Goal: Task Accomplishment & Management: Complete application form

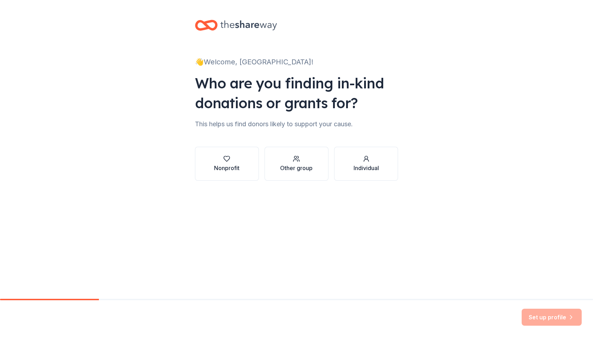
click at [272, 140] on div "Nonprofit Other group Individual" at bounding box center [297, 157] width 204 height 45
click at [220, 166] on div "Nonprofit" at bounding box center [226, 168] width 25 height 8
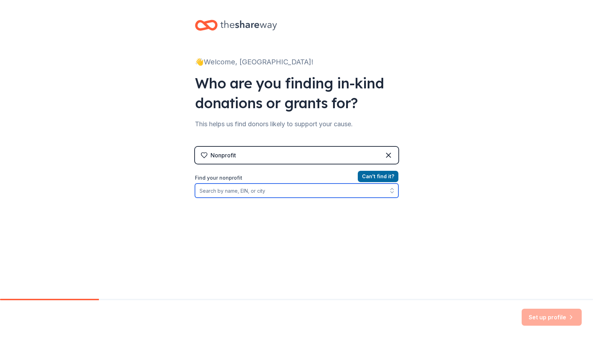
click at [247, 192] on input "Find your nonprofit" at bounding box center [297, 190] width 204 height 14
type input "Temple Shalom [GEOGRAPHIC_DATA]"
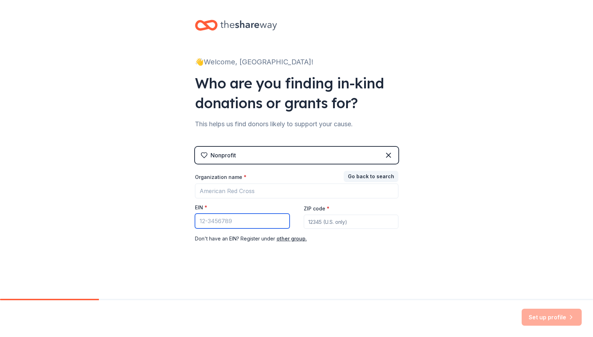
click at [269, 220] on input "EIN *" at bounding box center [242, 220] width 95 height 15
type input "[US_EMPLOYER_IDENTIFICATION_NUMBER]"
type input "34109"
click at [545, 317] on div "Set up profile" at bounding box center [552, 316] width 60 height 17
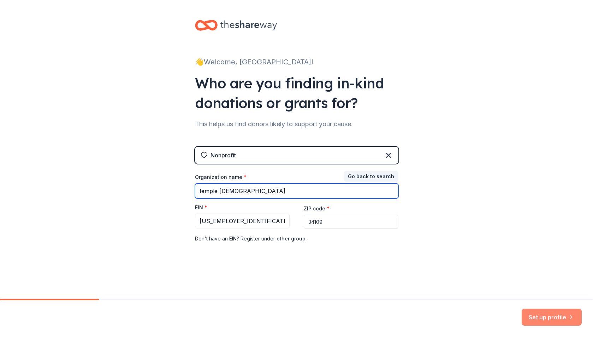
type input "temple [DEMOGRAPHIC_DATA]"
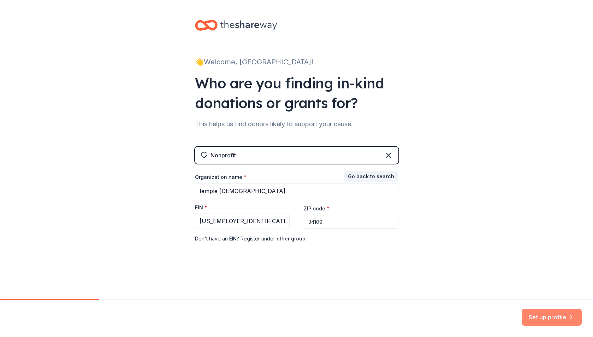
click at [546, 315] on button "Set up profile" at bounding box center [552, 316] width 60 height 17
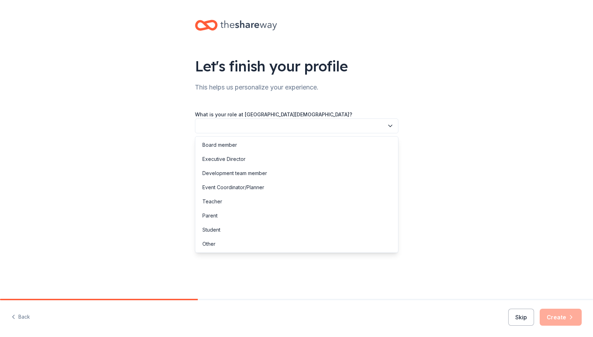
click at [247, 131] on button "button" at bounding box center [297, 125] width 204 height 15
click at [239, 147] on div "Board member" at bounding box center [297, 145] width 200 height 14
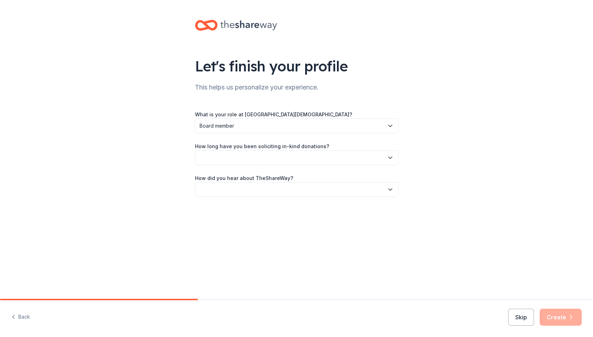
click at [246, 159] on button "button" at bounding box center [297, 157] width 204 height 15
click at [241, 181] on div "This is my first time!" at bounding box center [224, 176] width 45 height 8
click at [249, 193] on button "button" at bounding box center [297, 189] width 204 height 15
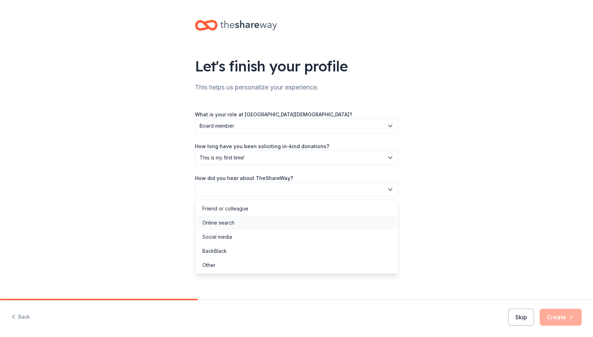
click at [235, 222] on div "Online search" at bounding box center [297, 223] width 200 height 14
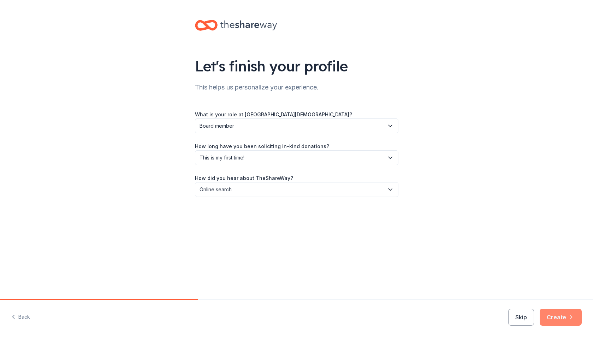
click at [558, 315] on button "Create" at bounding box center [561, 316] width 42 height 17
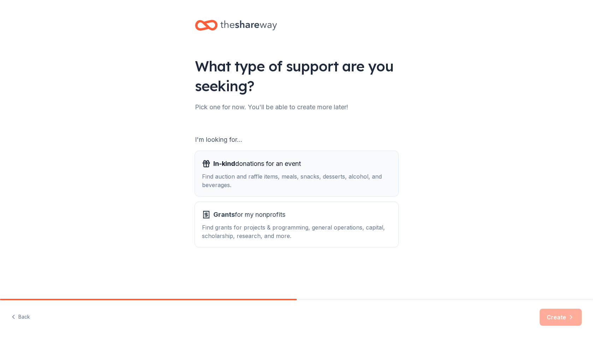
click at [237, 157] on button "In-kind donations for an event Find auction and raffle items, meals, snacks, de…" at bounding box center [297, 173] width 204 height 45
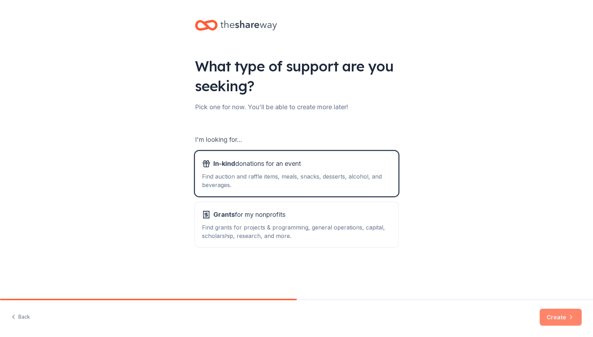
click at [558, 316] on button "Create" at bounding box center [561, 316] width 42 height 17
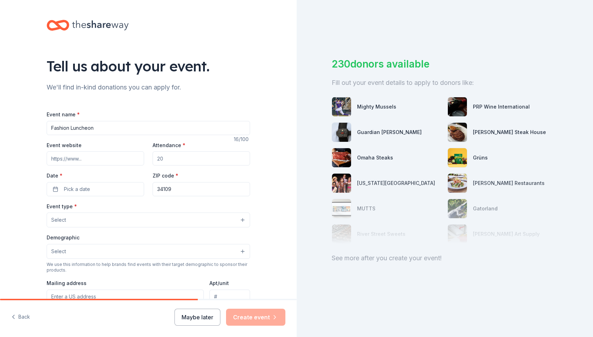
type input "Fashion Luncheon"
click at [105, 162] on input "Event website" at bounding box center [96, 158] width 98 height 14
type input "[DOMAIN_NAME]"
click at [181, 160] on input "Attendance *" at bounding box center [202, 158] width 98 height 14
type input "125"
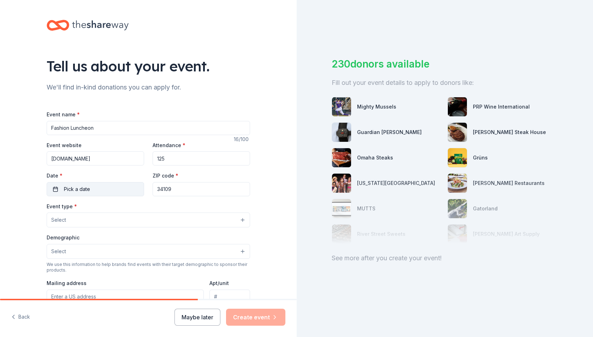
click at [90, 189] on button "Pick a date" at bounding box center [96, 189] width 98 height 14
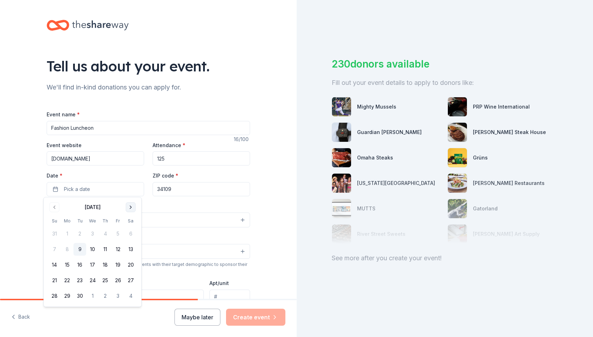
click at [133, 205] on button "Go to next month" at bounding box center [131, 207] width 10 height 10
click at [92, 265] on button "15" at bounding box center [92, 264] width 13 height 13
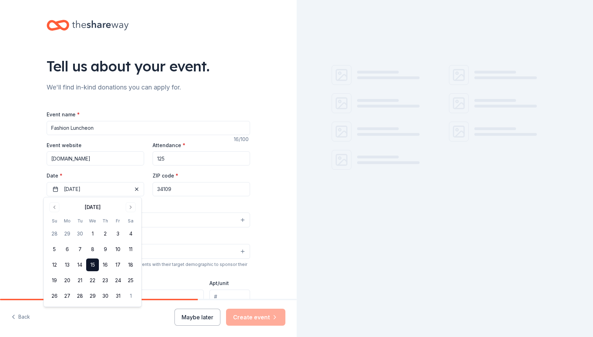
click at [98, 267] on button "15" at bounding box center [92, 264] width 13 height 13
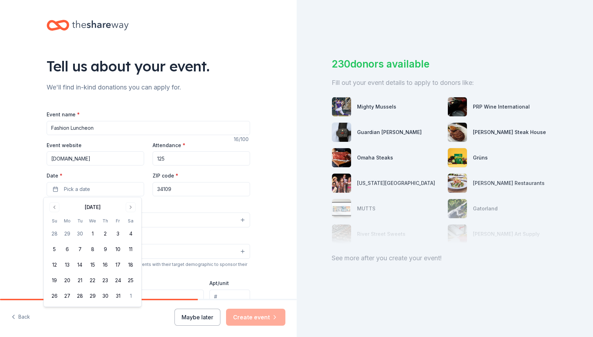
click at [214, 236] on div "Demographic Select" at bounding box center [149, 246] width 204 height 26
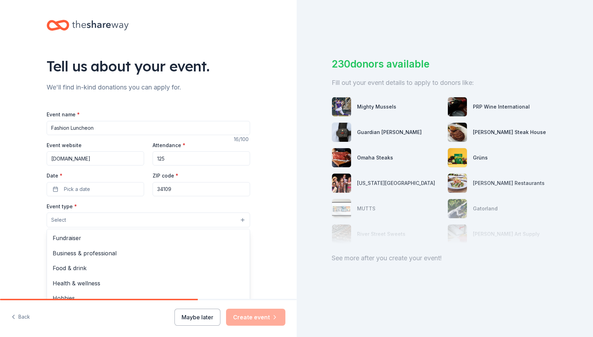
click at [98, 221] on button "Select" at bounding box center [149, 219] width 204 height 15
click at [89, 235] on span "Fundraiser" at bounding box center [149, 237] width 192 height 9
click at [305, 273] on div "Tell us about your event. We'll find in-kind donations you can apply for. Event…" at bounding box center [296, 168] width 593 height 337
click at [107, 253] on button "Select" at bounding box center [149, 252] width 204 height 15
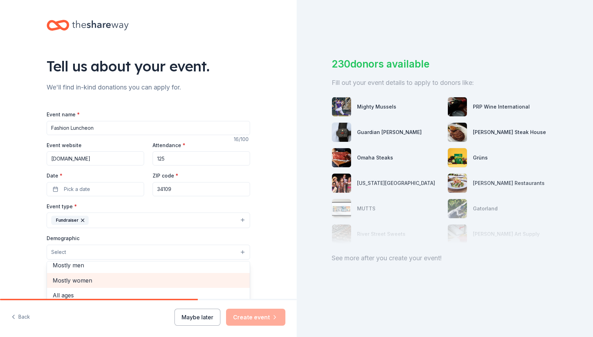
click at [77, 277] on span "Mostly women" at bounding box center [149, 280] width 192 height 9
click at [288, 268] on div "Tell us about your event. We'll find in-kind donations you can apply for. Event…" at bounding box center [148, 236] width 297 height 472
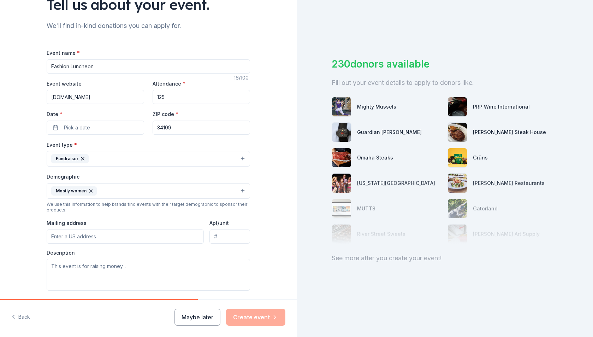
scroll to position [92, 0]
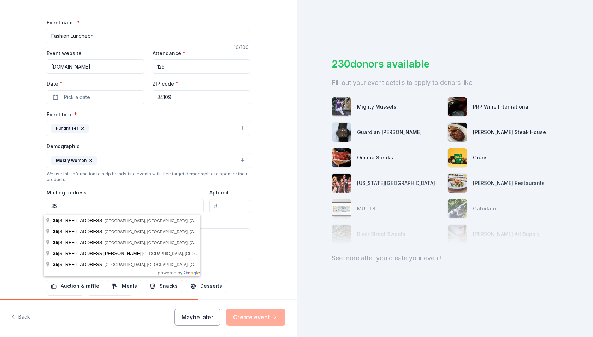
type input "357"
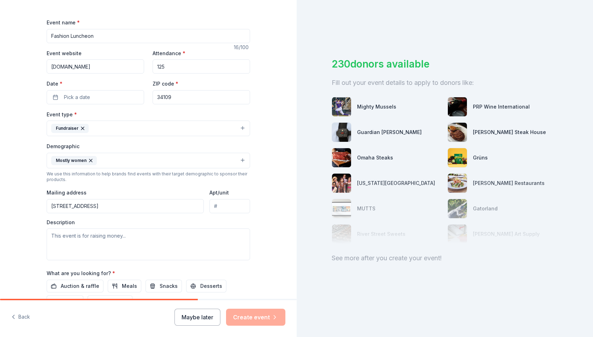
drag, startPoint x: 157, startPoint y: 211, endPoint x: 1, endPoint y: 200, distance: 155.8
click at [1, 200] on div "Tell us about your event. We'll find in-kind donations you can apply for. Event…" at bounding box center [148, 144] width 297 height 472
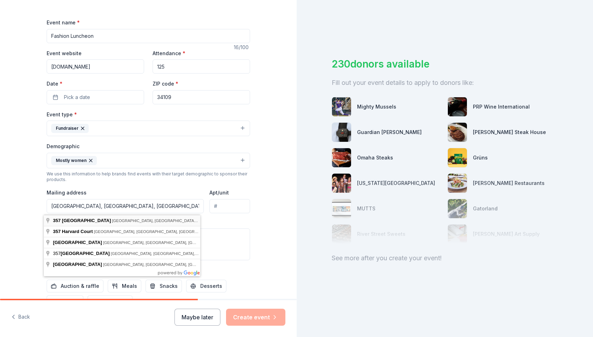
type input "[GEOGRAPHIC_DATA]"
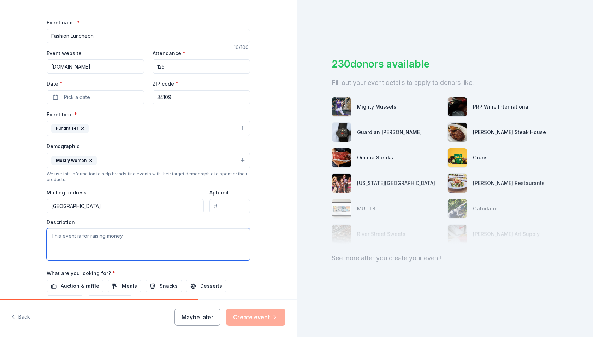
click at [87, 241] on textarea at bounding box center [149, 244] width 204 height 32
type textarea "Raise funds for Sisterhood"
click at [73, 288] on span "Auction & raffle" at bounding box center [80, 286] width 39 height 8
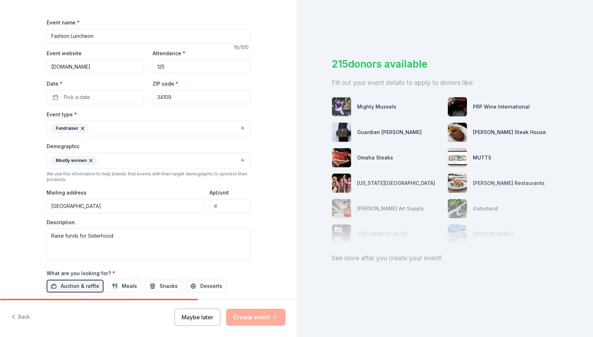
click at [343, 186] on div at bounding box center [445, 208] width 226 height 71
click at [325, 181] on div "215 donors available Fill out your event details to apply to donors like: Might…" at bounding box center [445, 168] width 297 height 337
click at [322, 185] on div "215 donors available Fill out your event details to apply to donors like: Might…" at bounding box center [445, 168] width 297 height 337
click at [247, 318] on div "Maybe later Create event" at bounding box center [230, 316] width 111 height 17
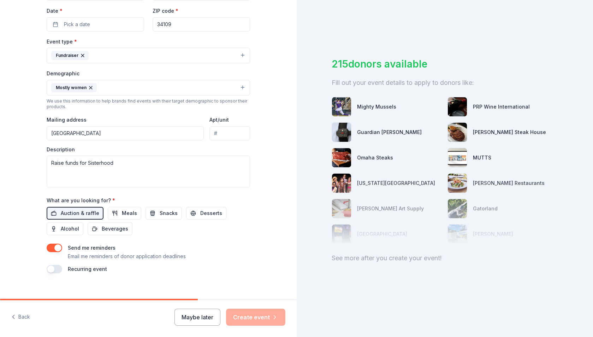
scroll to position [174, 0]
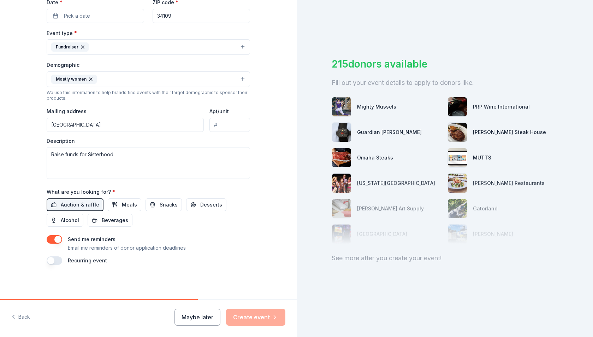
click at [252, 321] on div "Maybe later Create event" at bounding box center [230, 316] width 111 height 17
click at [94, 10] on button "Pick a date" at bounding box center [96, 16] width 98 height 14
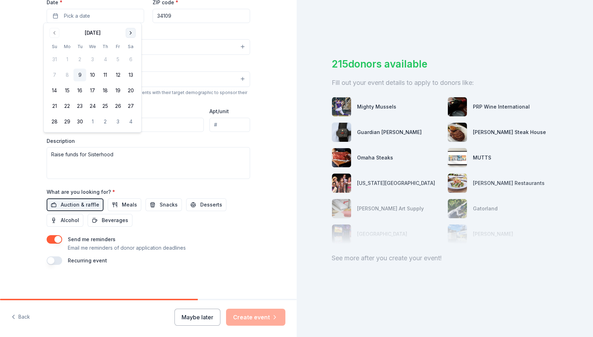
click at [134, 31] on button "Go to next month" at bounding box center [131, 33] width 10 height 10
click at [94, 93] on button "15" at bounding box center [92, 90] width 13 height 13
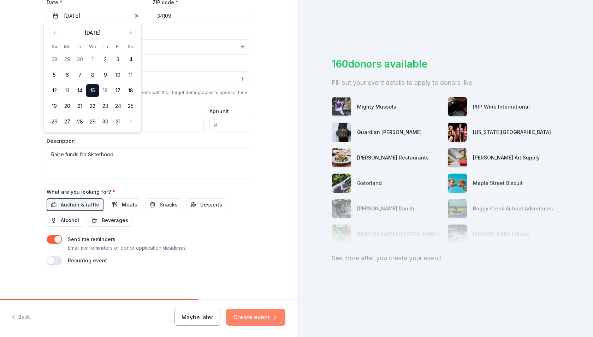
click at [246, 318] on button "Create event" at bounding box center [255, 316] width 59 height 17
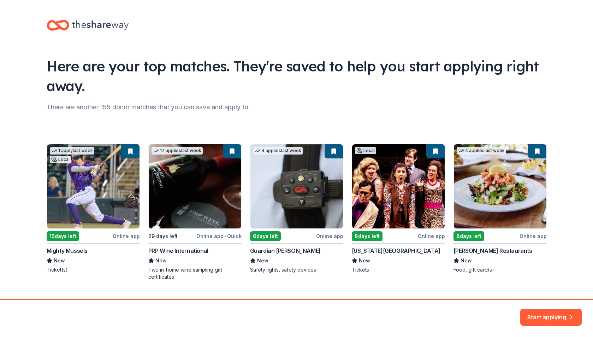
click at [394, 199] on div "1 apply last week Local 15 days left Online app Mighty Mussels New Ticket(s) 17…" at bounding box center [297, 212] width 500 height 136
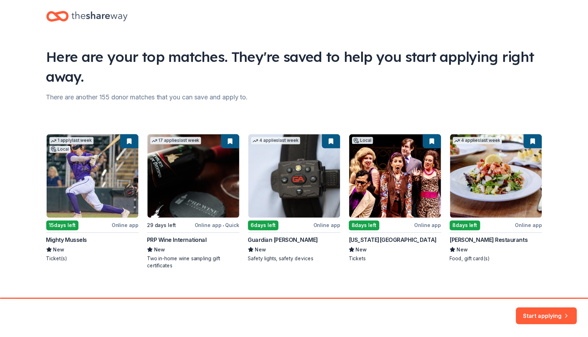
scroll to position [16, 0]
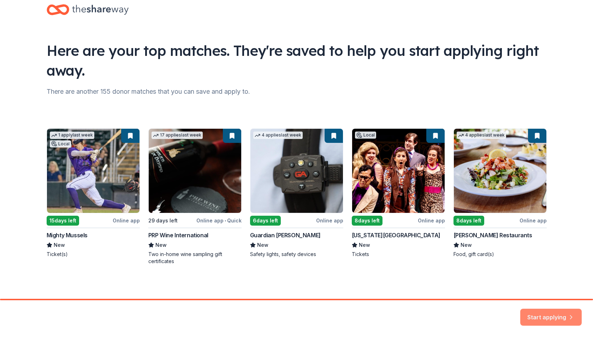
click at [540, 311] on button "Start applying" at bounding box center [550, 313] width 61 height 17
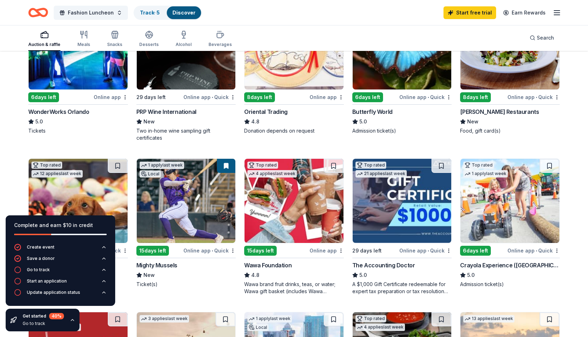
scroll to position [253, 0]
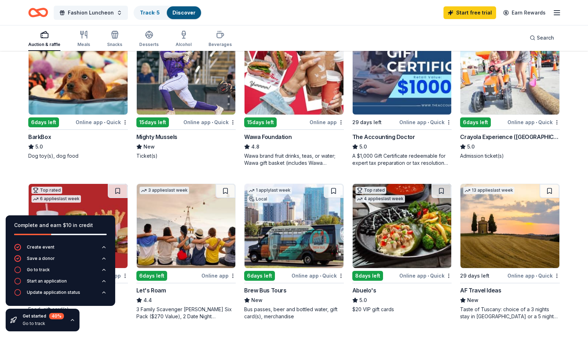
click at [329, 124] on div "Online app" at bounding box center [327, 122] width 34 height 9
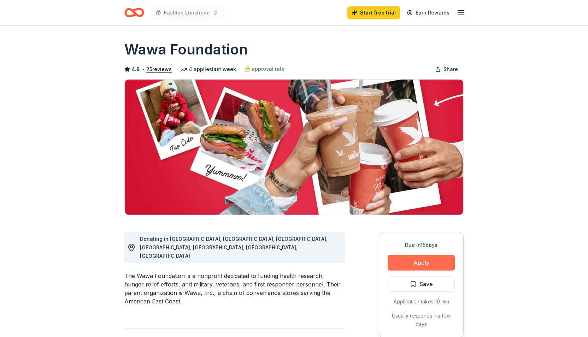
click at [417, 263] on button "Apply" at bounding box center [421, 263] width 67 height 16
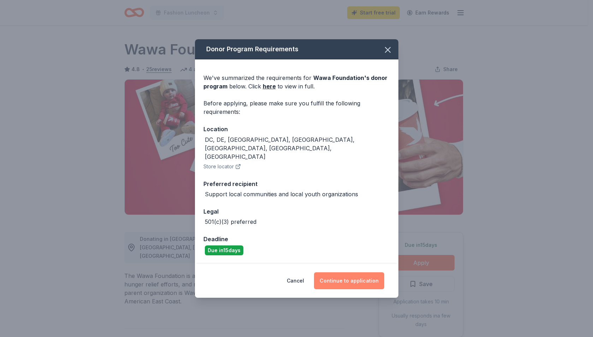
click at [334, 272] on button "Continue to application" at bounding box center [349, 280] width 70 height 17
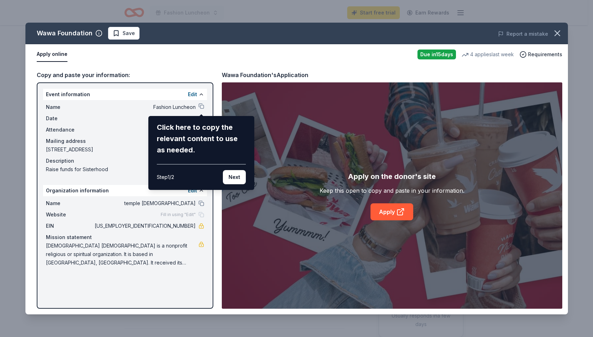
click at [211, 117] on div "Click here to copy the relevant content to use as needed. Step 1 / 2 Next" at bounding box center [201, 153] width 106 height 74
click at [95, 122] on div "Wawa Foundation Save Report a mistake Apply online Due in 15 days 4 applies las…" at bounding box center [296, 169] width 543 height 292
drag, startPoint x: 592, startPoint y: 67, endPoint x: 494, endPoint y: 84, distance: 99.7
click at [581, 77] on div "Wawa Foundation Save Report a mistake Apply online Due in 15 days 4 applies las…" at bounding box center [296, 168] width 593 height 337
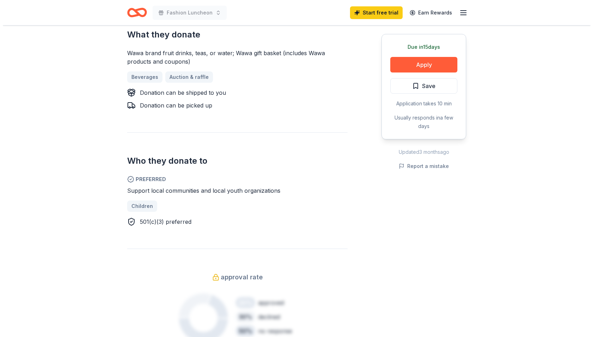
scroll to position [323, 0]
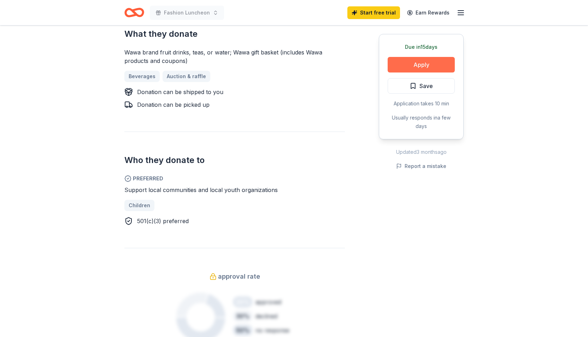
click at [419, 67] on button "Apply" at bounding box center [421, 65] width 67 height 16
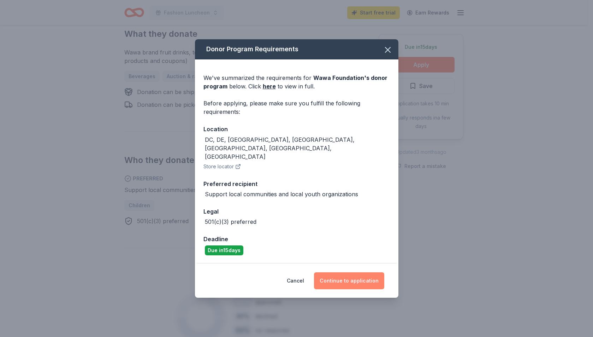
click at [335, 272] on button "Continue to application" at bounding box center [349, 280] width 70 height 17
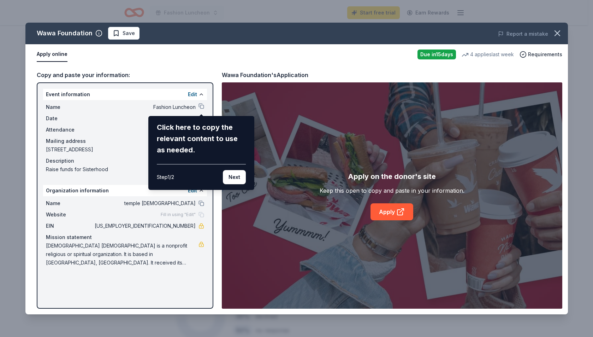
click at [166, 284] on div "Wawa Foundation Save Report a mistake Apply online Due in 15 days 4 applies las…" at bounding box center [296, 169] width 543 height 292
click at [177, 145] on div "Click here to copy the relevant content to use as needed." at bounding box center [201, 139] width 89 height 34
click at [180, 142] on div "Click here to copy the relevant content to use as needed." at bounding box center [201, 139] width 89 height 34
click at [385, 210] on div "Wawa Foundation Save Report a mistake Apply online Due in 15 days 4 applies las…" at bounding box center [296, 169] width 543 height 292
click at [390, 211] on div "Wawa Foundation Save Report a mistake Apply online Due in 15 days 4 applies las…" at bounding box center [296, 169] width 543 height 292
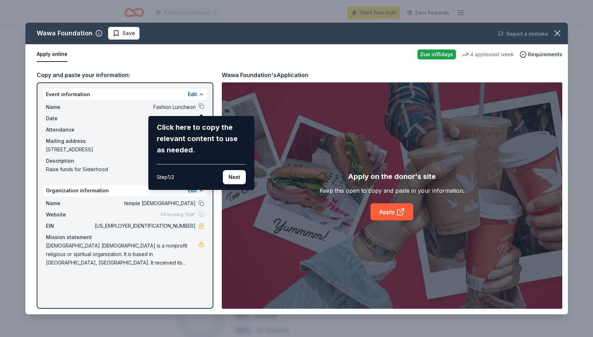
click at [402, 211] on div "Wawa Foundation Save Report a mistake Apply online Due in 15 days 4 applies las…" at bounding box center [296, 169] width 543 height 292
click at [389, 211] on div "Wawa Foundation Save Report a mistake Apply online Due in 15 days 4 applies las…" at bounding box center [296, 169] width 543 height 292
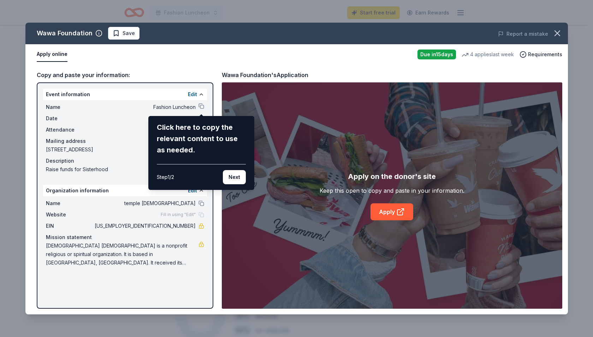
click at [389, 211] on div "Wawa Foundation Save Report a mistake Apply online Due in 15 days 4 applies las…" at bounding box center [296, 169] width 543 height 292
click at [179, 153] on div "Click here to copy the relevant content to use as needed." at bounding box center [201, 139] width 89 height 34
drag, startPoint x: 194, startPoint y: 129, endPoint x: 159, endPoint y: 141, distance: 37.3
click at [159, 141] on div "Click here to copy the relevant content to use as needed." at bounding box center [201, 139] width 89 height 34
click at [123, 33] on div "Wawa Foundation Save Report a mistake Apply online Due in 15 days 4 applies las…" at bounding box center [296, 169] width 543 height 292
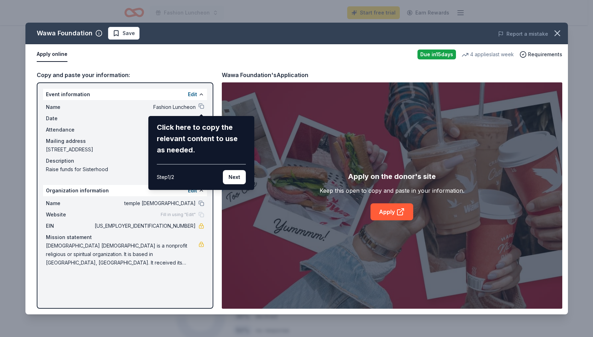
click at [429, 54] on div "Wawa Foundation Save Report a mistake Apply online Due in 15 days 4 applies las…" at bounding box center [296, 169] width 543 height 292
click at [496, 55] on div "Wawa Foundation Save Report a mistake Apply online Due in 15 days 4 applies las…" at bounding box center [296, 169] width 543 height 292
click at [531, 55] on div "Wawa Foundation Save Report a mistake Apply online Due in 15 days 4 applies las…" at bounding box center [296, 169] width 543 height 292
click at [520, 30] on div "Wawa Foundation Save Report a mistake Apply online Due in 15 days 4 applies las…" at bounding box center [296, 169] width 543 height 292
click at [384, 209] on div "Wawa Foundation Save Report a mistake Apply online Due in 15 days 4 applies las…" at bounding box center [296, 169] width 543 height 292
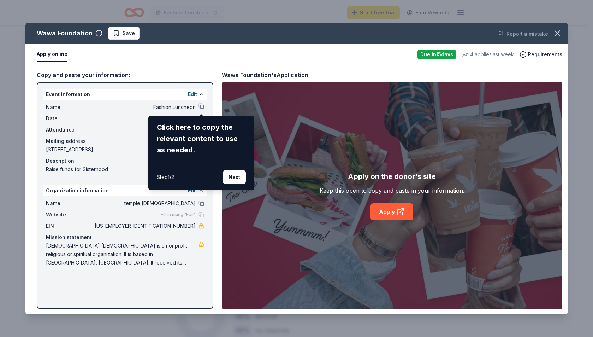
click at [383, 209] on div "Wawa Foundation Save Report a mistake Apply online Due in 15 days 4 applies las…" at bounding box center [296, 169] width 543 height 292
click at [181, 174] on div "Step 1 / 2 Next" at bounding box center [201, 174] width 89 height 20
drag, startPoint x: 593, startPoint y: 47, endPoint x: 591, endPoint y: 80, distance: 32.9
click at [588, 80] on div "Wawa Foundation Save Report a mistake Apply online Due in 15 days 4 applies las…" at bounding box center [296, 168] width 593 height 337
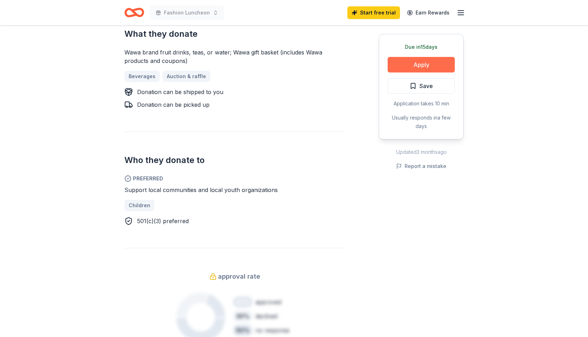
click at [420, 65] on button "Apply" at bounding box center [421, 65] width 67 height 16
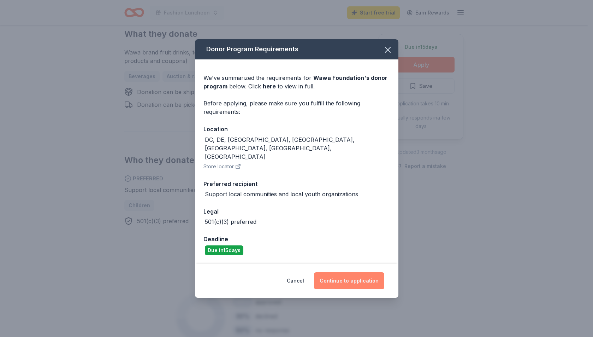
click at [355, 273] on button "Continue to application" at bounding box center [349, 280] width 70 height 17
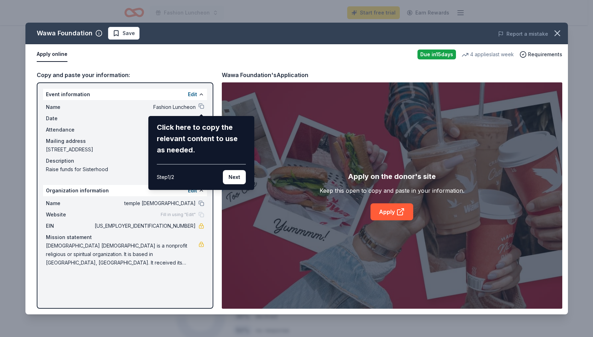
click at [382, 210] on div "Wawa Foundation Save Report a mistake Apply online Due in 15 days 4 applies las…" at bounding box center [296, 169] width 543 height 292
